Goal: Use online tool/utility: Utilize a website feature to perform a specific function

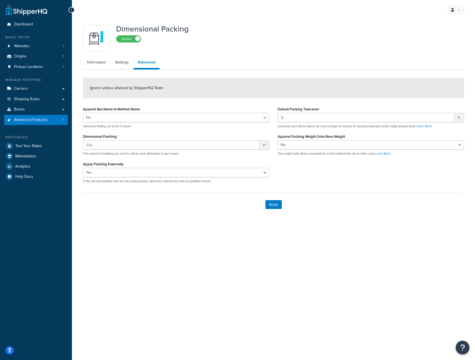
select select "false"
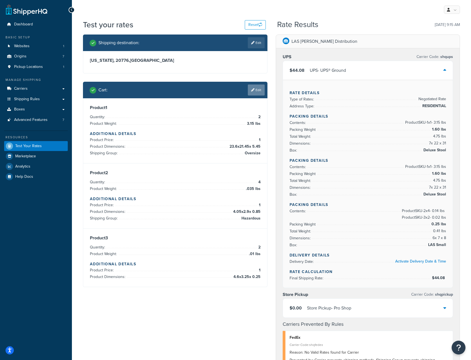
click at [255, 90] on link "Edit" at bounding box center [256, 90] width 17 height 11
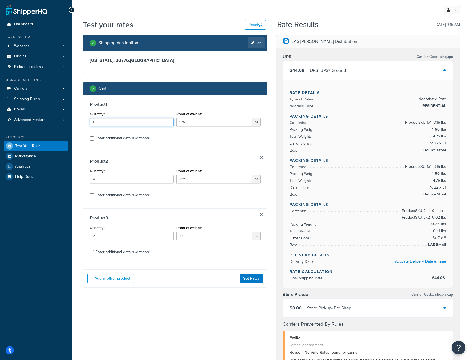
type input "1"
click at [168, 124] on input "1" at bounding box center [132, 122] width 84 height 8
click at [252, 282] on button "Get Rates" at bounding box center [250, 278] width 23 height 9
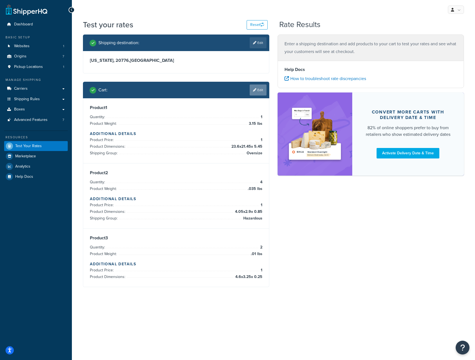
click at [258, 94] on link "Edit" at bounding box center [257, 90] width 17 height 11
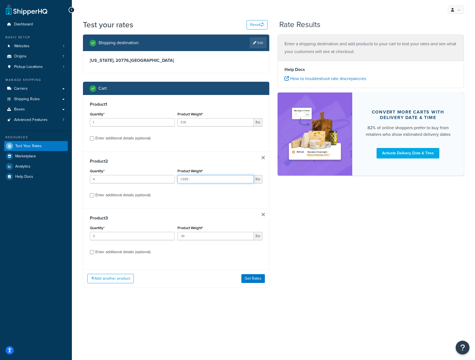
type input "1.035"
click at [248, 178] on input "1.035" at bounding box center [215, 179] width 76 height 8
click at [255, 281] on button "Get Rates" at bounding box center [252, 278] width 23 height 9
click at [248, 124] on input "2.15" at bounding box center [215, 122] width 76 height 8
click at [248, 120] on input "2.15" at bounding box center [215, 122] width 76 height 8
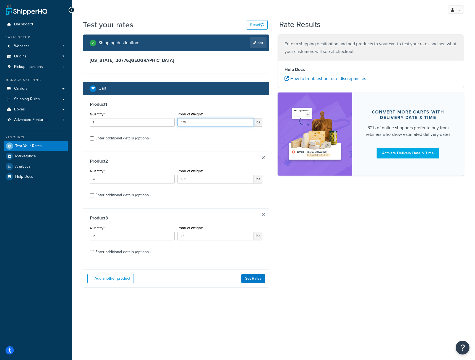
type input "3.15"
click at [249, 122] on input "3.15" at bounding box center [215, 122] width 76 height 8
type input "0.035"
click at [249, 181] on input "0.035" at bounding box center [215, 179] width 76 height 8
click at [261, 280] on button "Get Rates" at bounding box center [252, 278] width 23 height 9
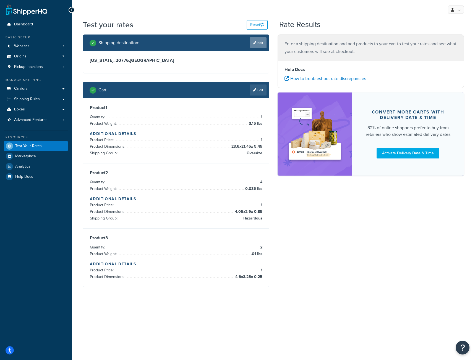
click at [255, 41] on icon at bounding box center [254, 42] width 3 height 3
select select "MD"
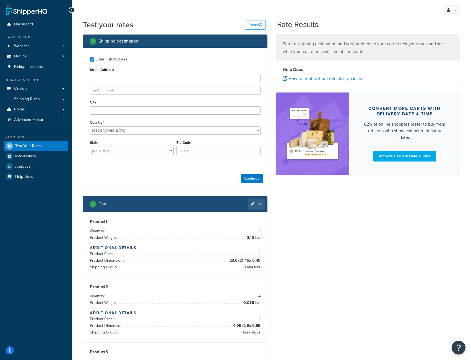
click at [94, 58] on div "Enter Full Address" at bounding box center [175, 58] width 170 height 9
click at [90, 61] on input "Enter Full Address" at bounding box center [92, 59] width 4 height 4
checkbox input "false"
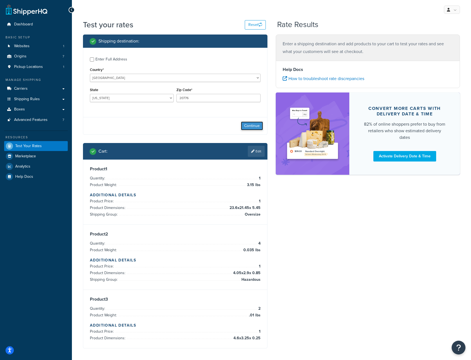
click at [252, 128] on button "Continue" at bounding box center [252, 126] width 22 height 9
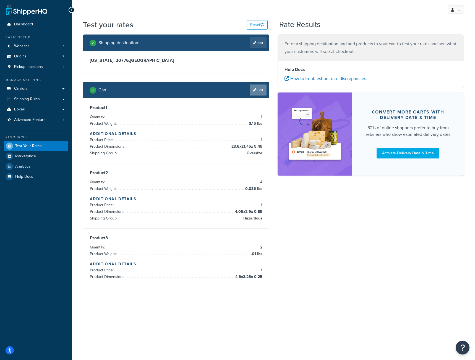
click at [259, 89] on link "Edit" at bounding box center [257, 90] width 17 height 11
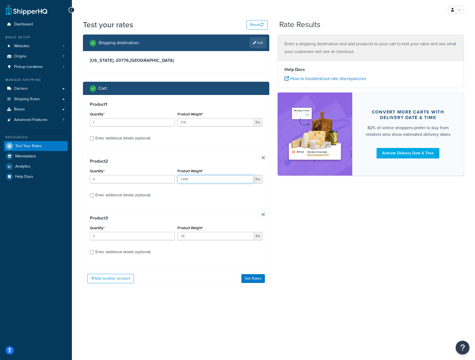
type input "1.035"
click at [248, 178] on input "1.035" at bounding box center [215, 179] width 76 height 8
click at [257, 278] on button "Get Rates" at bounding box center [252, 278] width 23 height 9
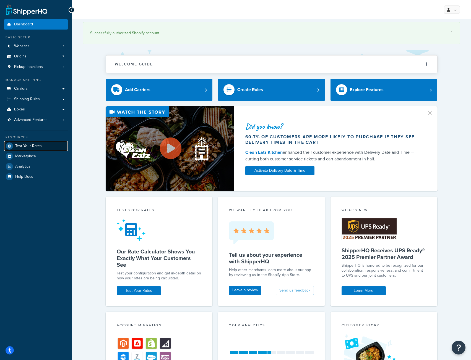
click at [23, 145] on span "Test Your Rates" at bounding box center [28, 146] width 27 height 5
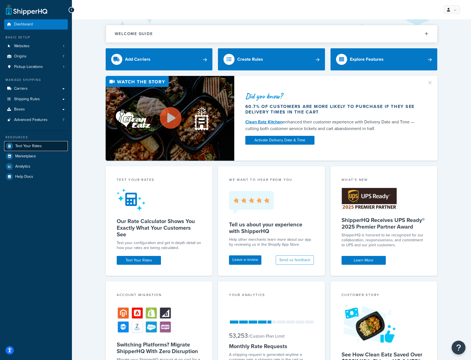
click at [45, 147] on link "Test Your Rates" at bounding box center [36, 146] width 64 height 10
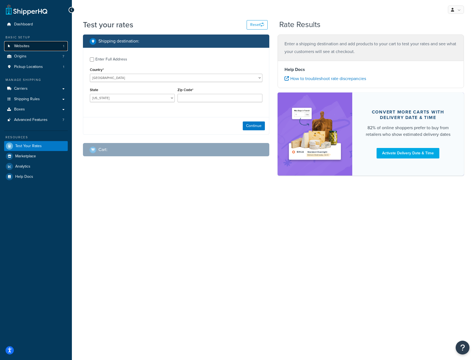
click at [37, 48] on link "Websites 1" at bounding box center [36, 46] width 64 height 10
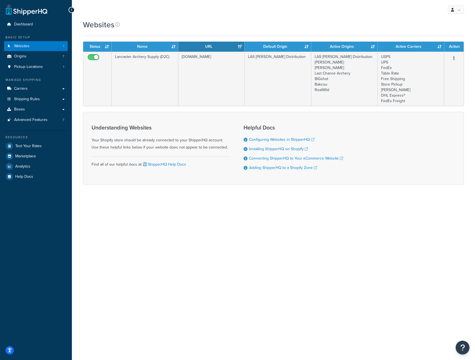
click at [372, 1] on div "My Profile Billing Global Settings Contact Us Logout" at bounding box center [273, 9] width 403 height 19
drag, startPoint x: 429, startPoint y: 0, endPoint x: 310, endPoint y: 4, distance: 119.2
click at [310, 4] on div "My Profile Billing Global Settings Contact Us Logout" at bounding box center [273, 9] width 403 height 19
click at [454, 12] on link at bounding box center [456, 10] width 16 height 8
click at [423, 67] on link "Logout" at bounding box center [438, 65] width 49 height 11
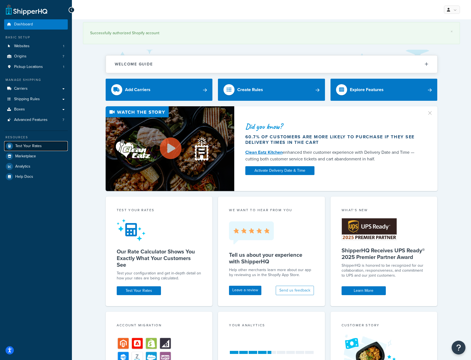
click at [19, 146] on span "Test Your Rates" at bounding box center [28, 146] width 27 height 5
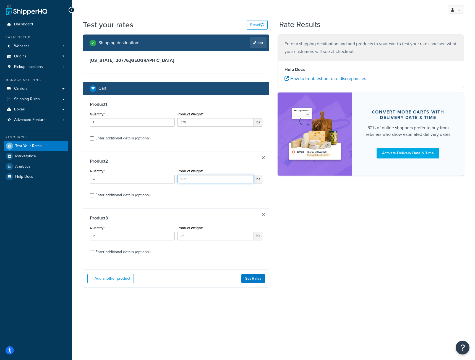
click at [249, 183] on input "1.035" at bounding box center [215, 179] width 76 height 8
type input "0.035"
click at [247, 181] on input "0.035" at bounding box center [215, 179] width 76 height 8
click at [257, 279] on button "Get Rates" at bounding box center [252, 278] width 23 height 9
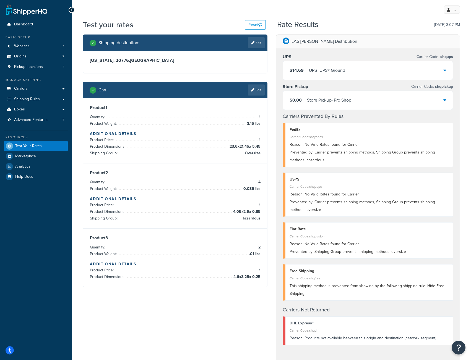
click at [444, 71] on icon at bounding box center [444, 70] width 3 height 4
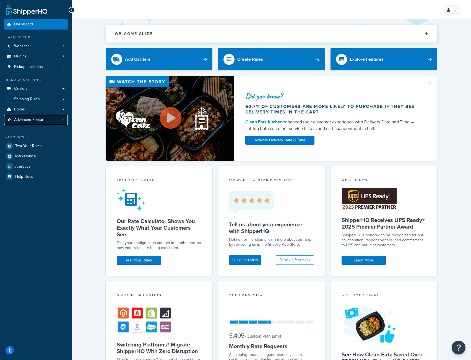
click at [30, 121] on span "Advanced Features" at bounding box center [30, 120] width 33 height 5
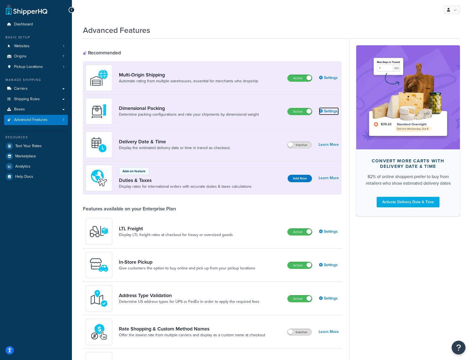
click at [328, 111] on link "Settings" at bounding box center [329, 111] width 20 height 8
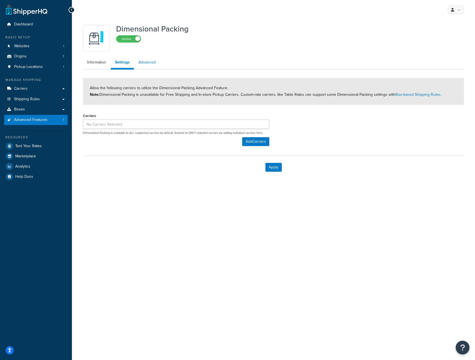
click at [148, 62] on link "Advanced" at bounding box center [146, 62] width 25 height 11
select select "false"
